Goal: Transaction & Acquisition: Subscribe to service/newsletter

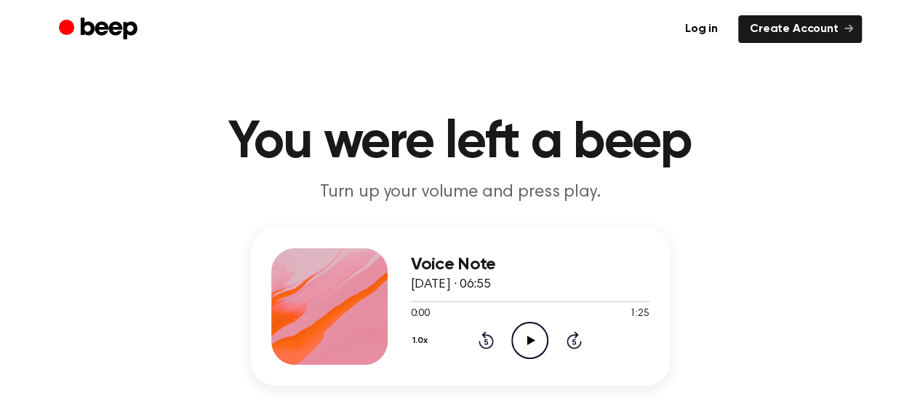
click at [528, 338] on icon at bounding box center [532, 339] width 8 height 9
click at [347, 317] on div at bounding box center [329, 306] width 116 height 116
click at [533, 341] on icon at bounding box center [532, 339] width 8 height 9
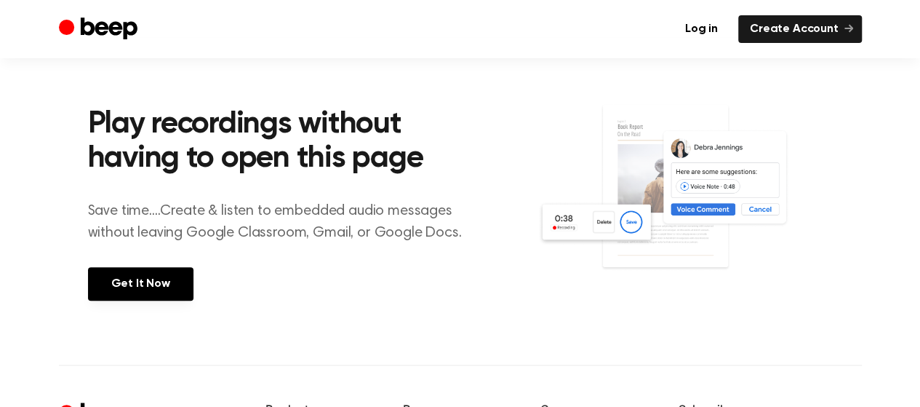
scroll to position [655, 0]
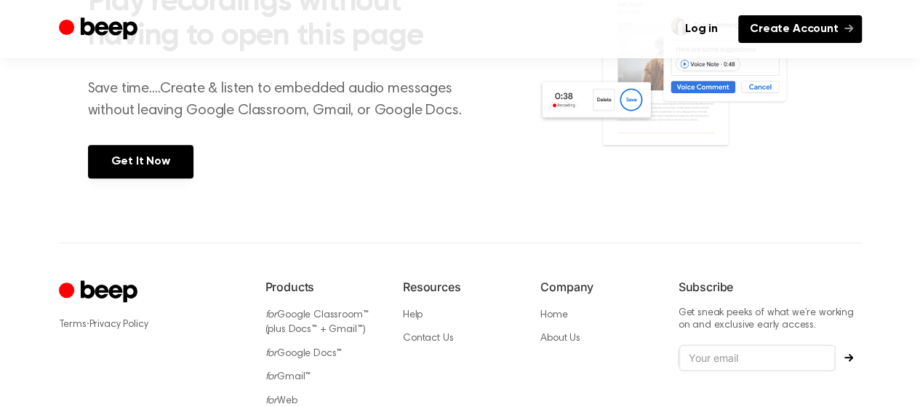
click at [797, 27] on link "Create Account" at bounding box center [801, 29] width 124 height 28
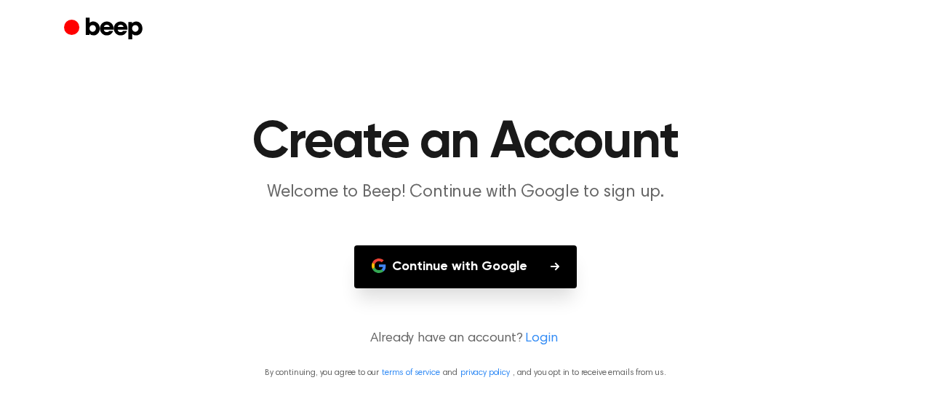
click at [523, 271] on button "Continue with Google" at bounding box center [465, 266] width 223 height 43
